Goal: Transaction & Acquisition: Download file/media

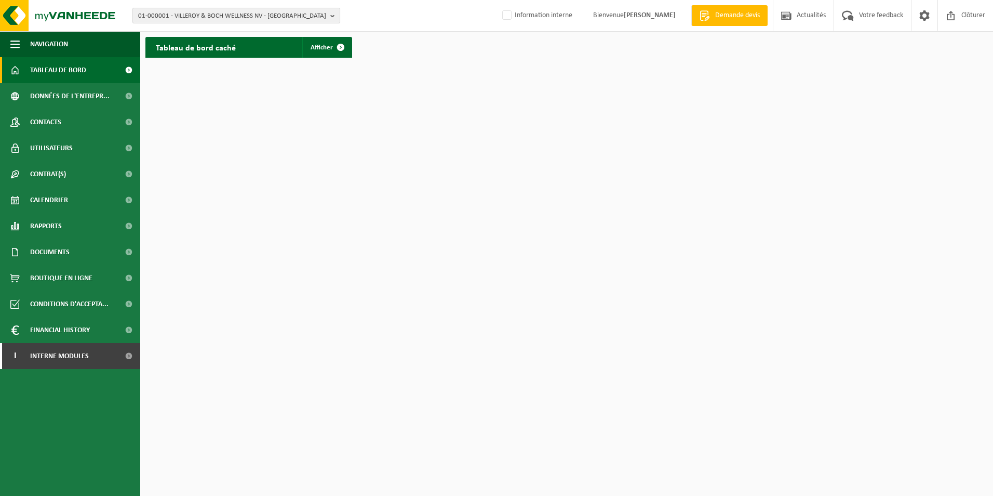
click at [234, 20] on span "01-000001 - VILLEROY & BOCH WELLNESS NV - ROESELARE" at bounding box center [232, 16] width 188 height 16
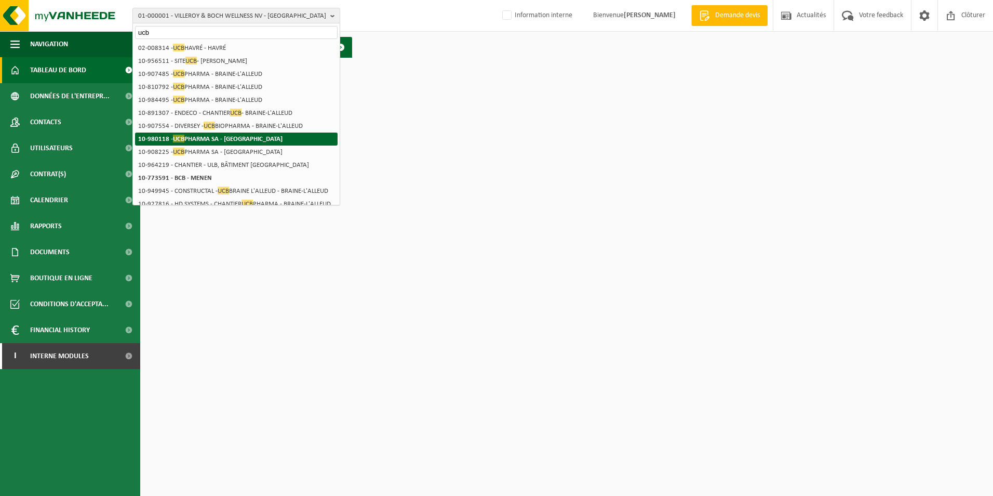
type input "ucb"
click at [261, 139] on strong "10-980118 - UCB PHARMA SA - ANDERLECHT" at bounding box center [210, 139] width 144 height 8
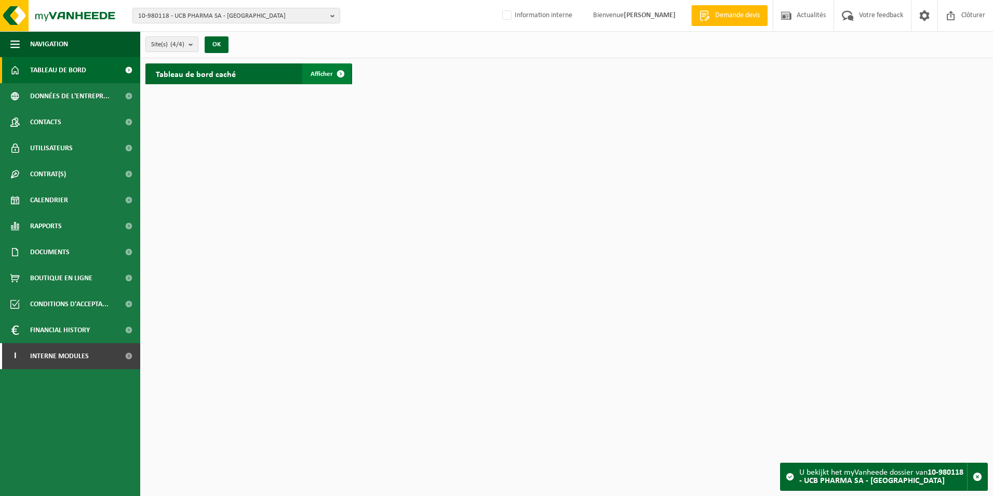
click at [321, 76] on span "Afficher" at bounding box center [322, 74] width 22 height 7
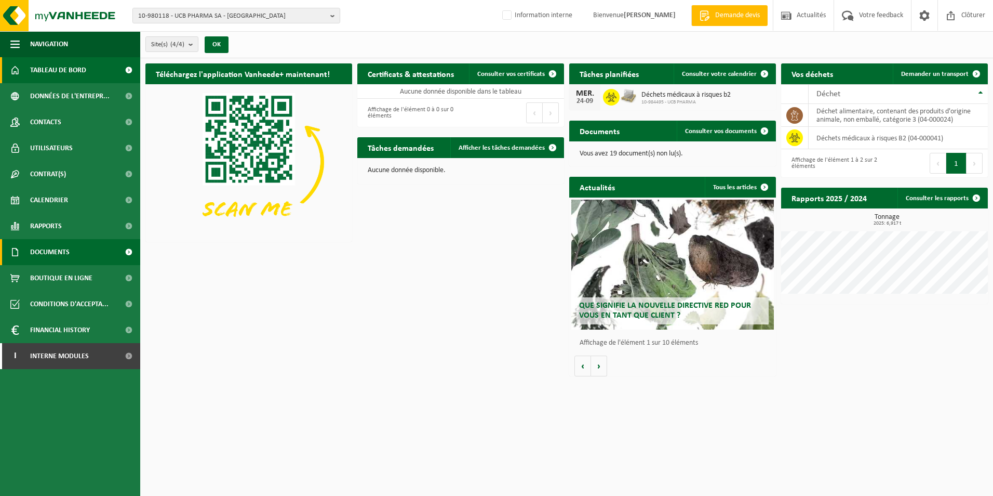
click at [67, 250] on span "Documents" at bounding box center [49, 252] width 39 height 26
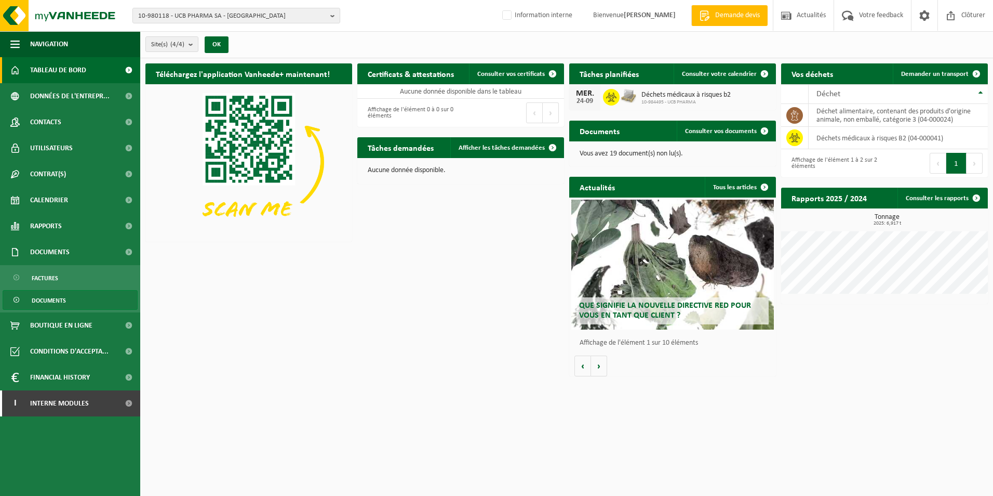
click at [59, 297] on span "Documents" at bounding box center [49, 300] width 34 height 20
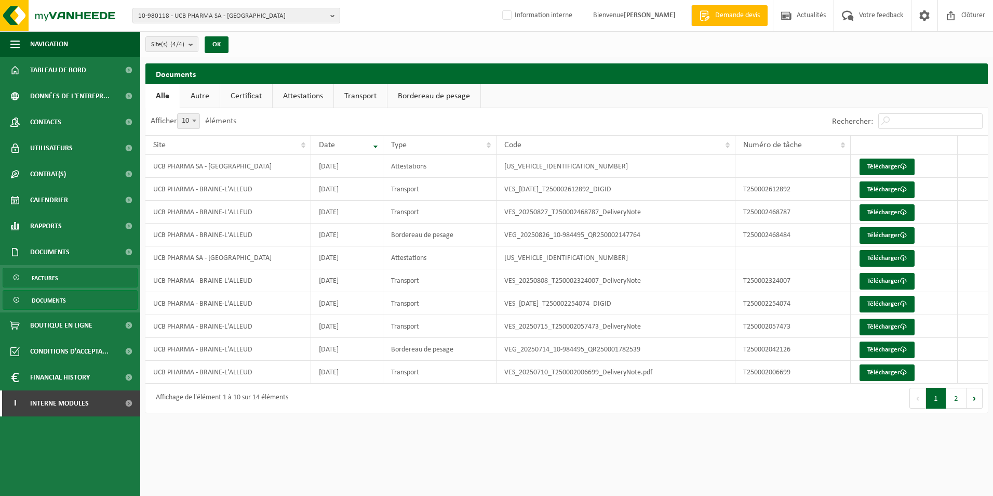
click at [65, 279] on link "Factures" at bounding box center [70, 278] width 135 height 20
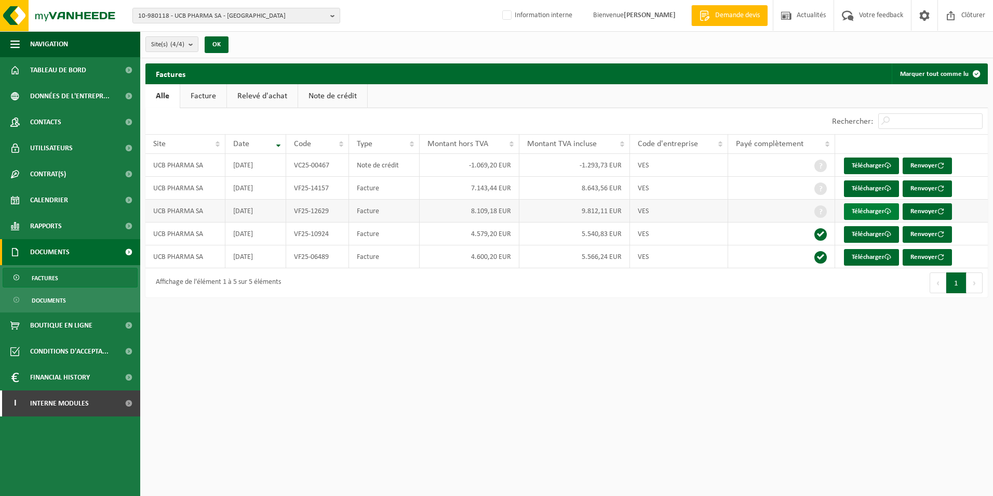
click at [850, 208] on link "Télécharger" at bounding box center [871, 211] width 55 height 17
click at [61, 299] on span "Documents" at bounding box center [49, 300] width 34 height 20
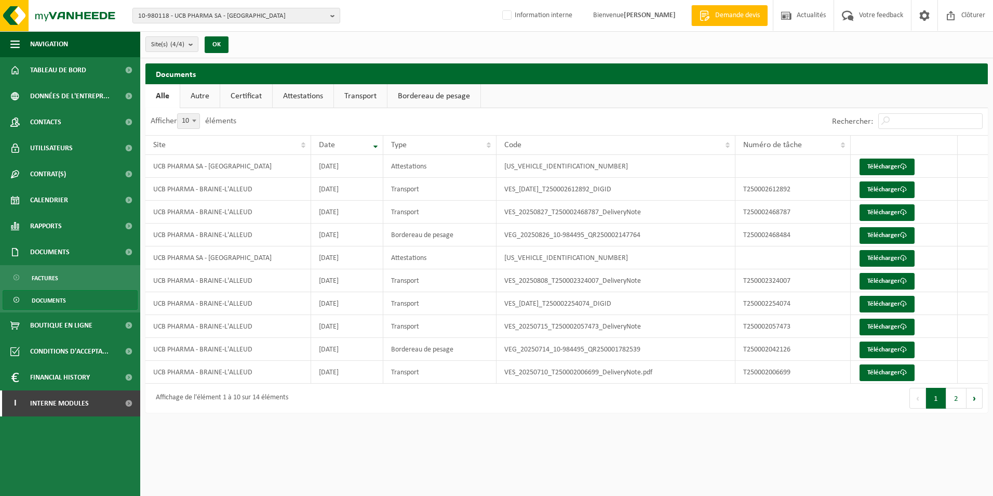
click at [296, 94] on link "Attestations" at bounding box center [303, 96] width 61 height 24
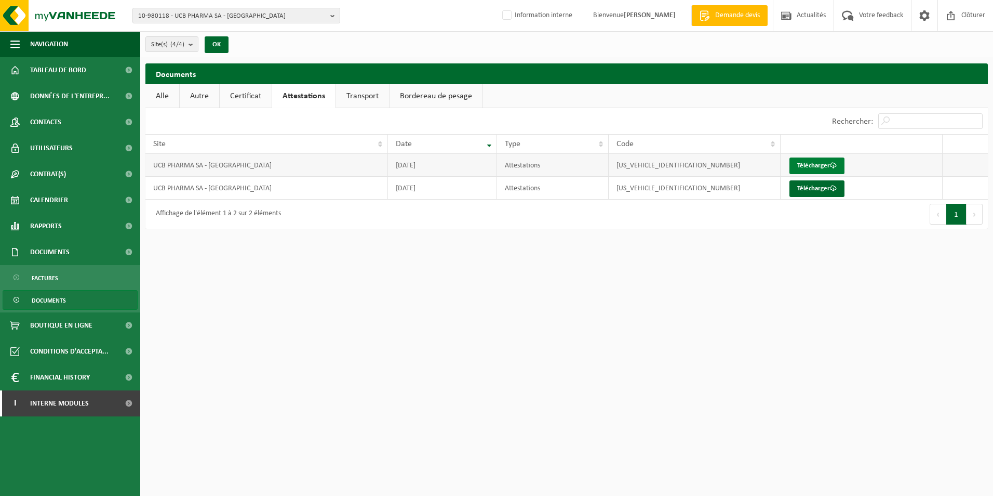
click at [824, 167] on link "Télécharger" at bounding box center [817, 165] width 55 height 17
click at [833, 181] on link "Télécharger" at bounding box center [817, 188] width 55 height 17
click at [817, 158] on link "Télécharger" at bounding box center [817, 165] width 55 height 17
click at [214, 20] on span "10-980118 - UCB PHARMA SA - ANDERLECHT" at bounding box center [232, 16] width 188 height 16
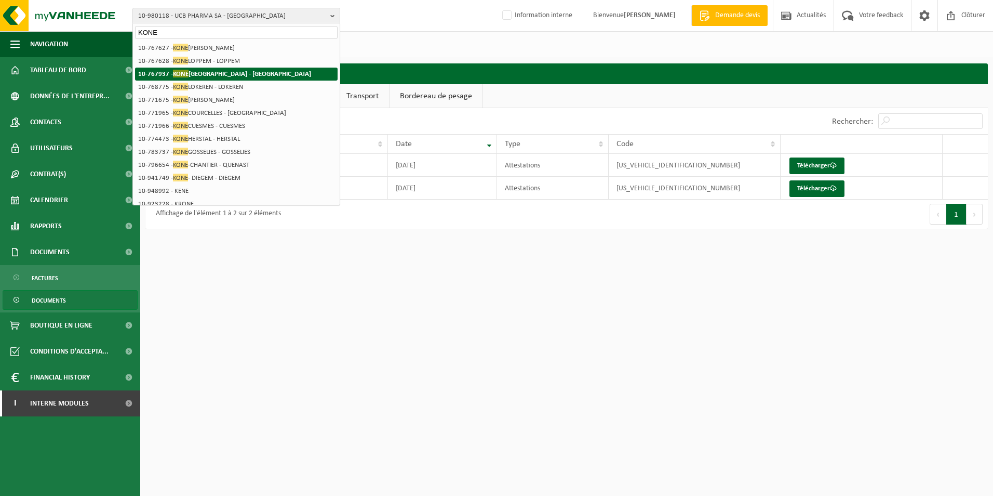
type input "KONE"
click at [223, 75] on strong "10-767937 - KONE BELGIUM - BRUXELLES" at bounding box center [224, 74] width 173 height 8
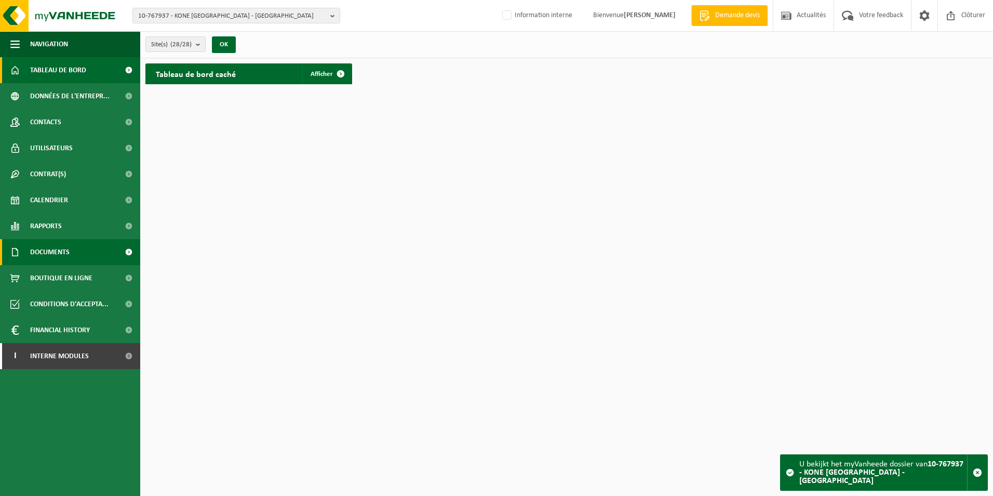
click at [46, 260] on span "Documents" at bounding box center [49, 252] width 39 height 26
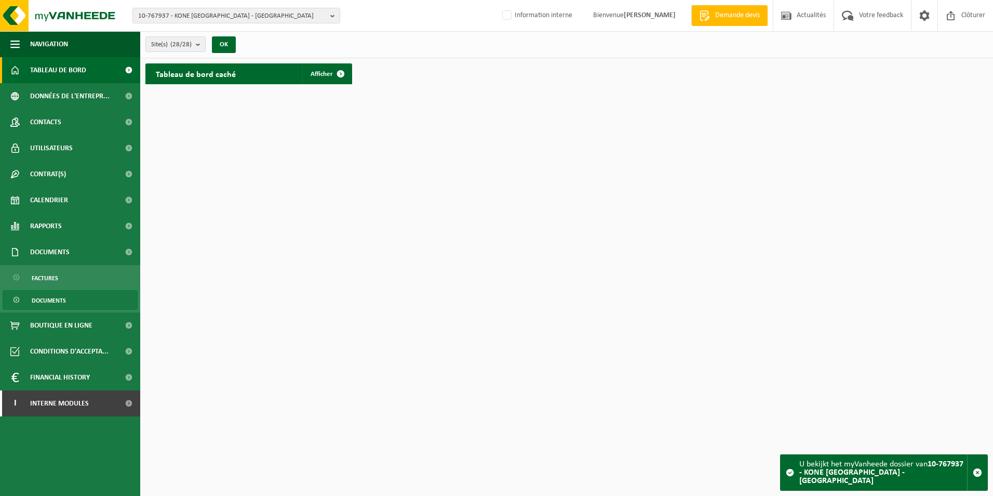
click at [53, 302] on span "Documents" at bounding box center [49, 300] width 34 height 20
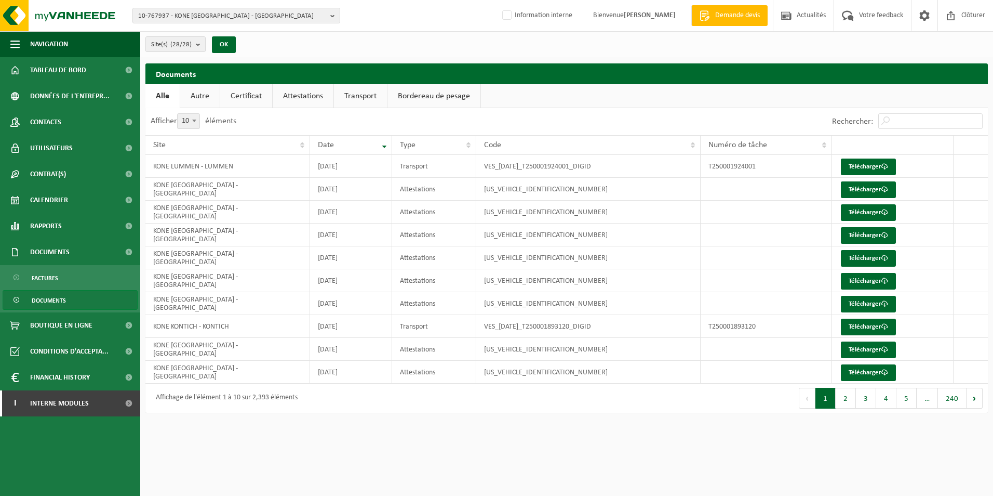
click at [299, 100] on link "Attestations" at bounding box center [303, 96] width 61 height 24
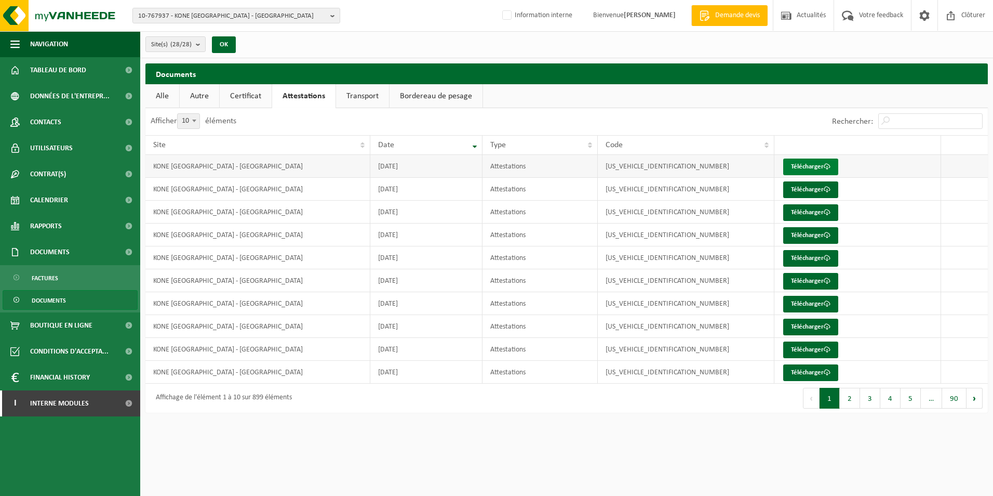
click at [797, 163] on link "Télécharger" at bounding box center [810, 166] width 55 height 17
